Goal: Complete application form

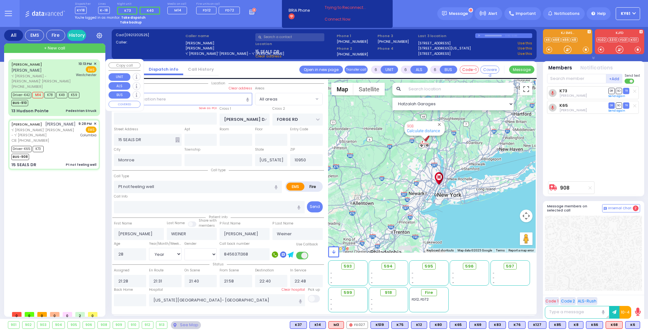
select select "Year"
select select "[DEMOGRAPHIC_DATA]"
drag, startPoint x: 0, startPoint y: 0, endPoint x: 54, endPoint y: 95, distance: 109.2
click at [54, 95] on div "[PERSON_NAME] ר' [PERSON_NAME] - [PERSON_NAME]' [PERSON_NAME] [PHONE_NUMBER] 10…" at bounding box center [53, 87] width 89 height 55
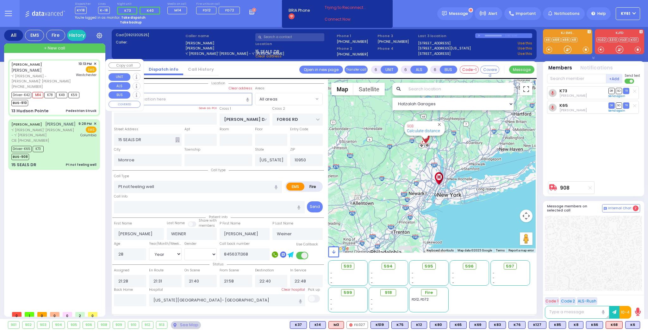
click at [59, 108] on div "13 Hudson Pointe Pedestrian Struck" at bounding box center [53, 111] width 85 height 6
click at [61, 98] on div "BUS-910" at bounding box center [45, 102] width 68 height 8
click at [60, 98] on div "BUS-910" at bounding box center [45, 102] width 68 height 8
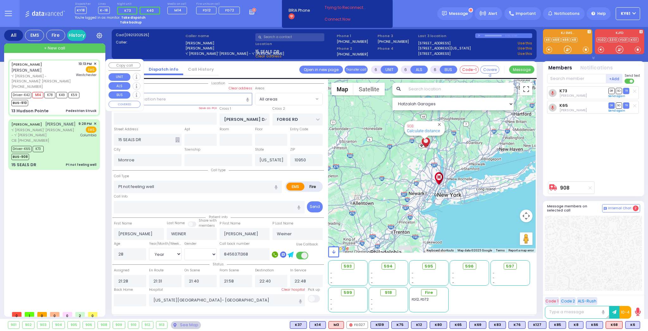
click at [60, 98] on div "BUS-910" at bounding box center [45, 102] width 68 height 8
click at [89, 90] on div "Driver-K42 M14 K78 K49 K59 BUS-910" at bounding box center [53, 98] width 85 height 16
